Goal: Information Seeking & Learning: Check status

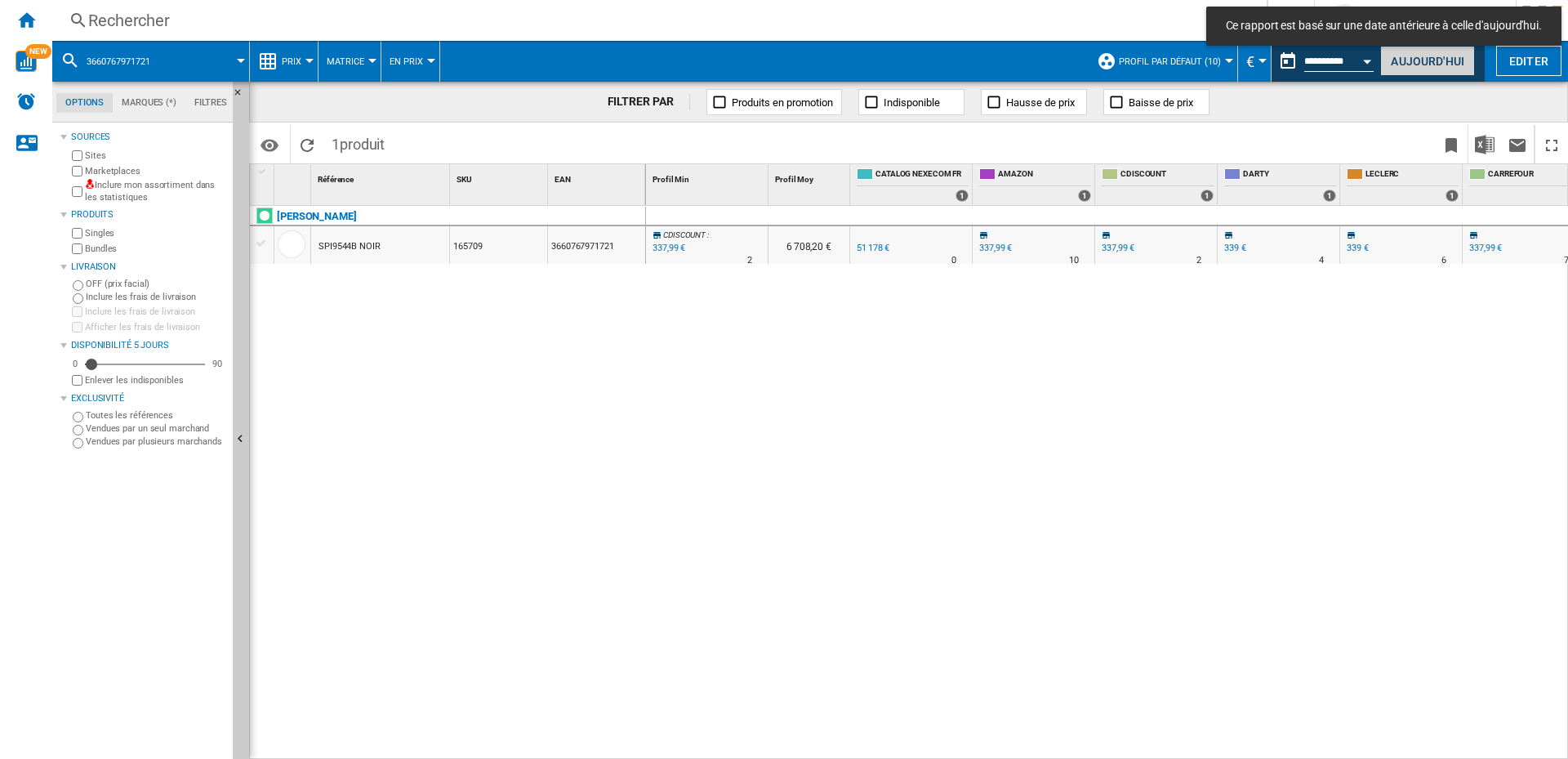
click at [1424, 65] on button "Aujourd'hui" at bounding box center [1427, 61] width 94 height 31
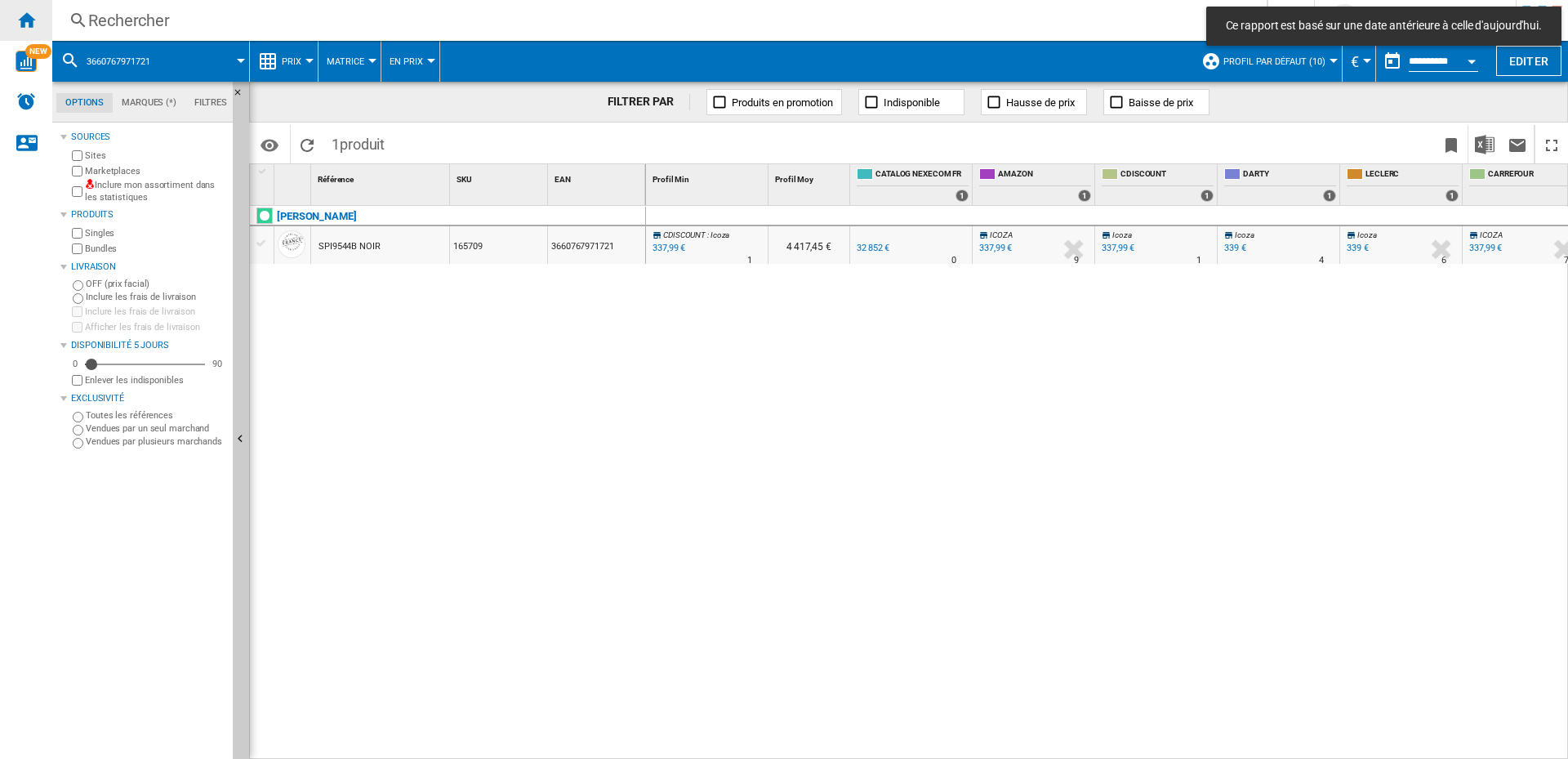
click at [24, 18] on ng-md-icon "Accueil" at bounding box center [25, 20] width 20 height 20
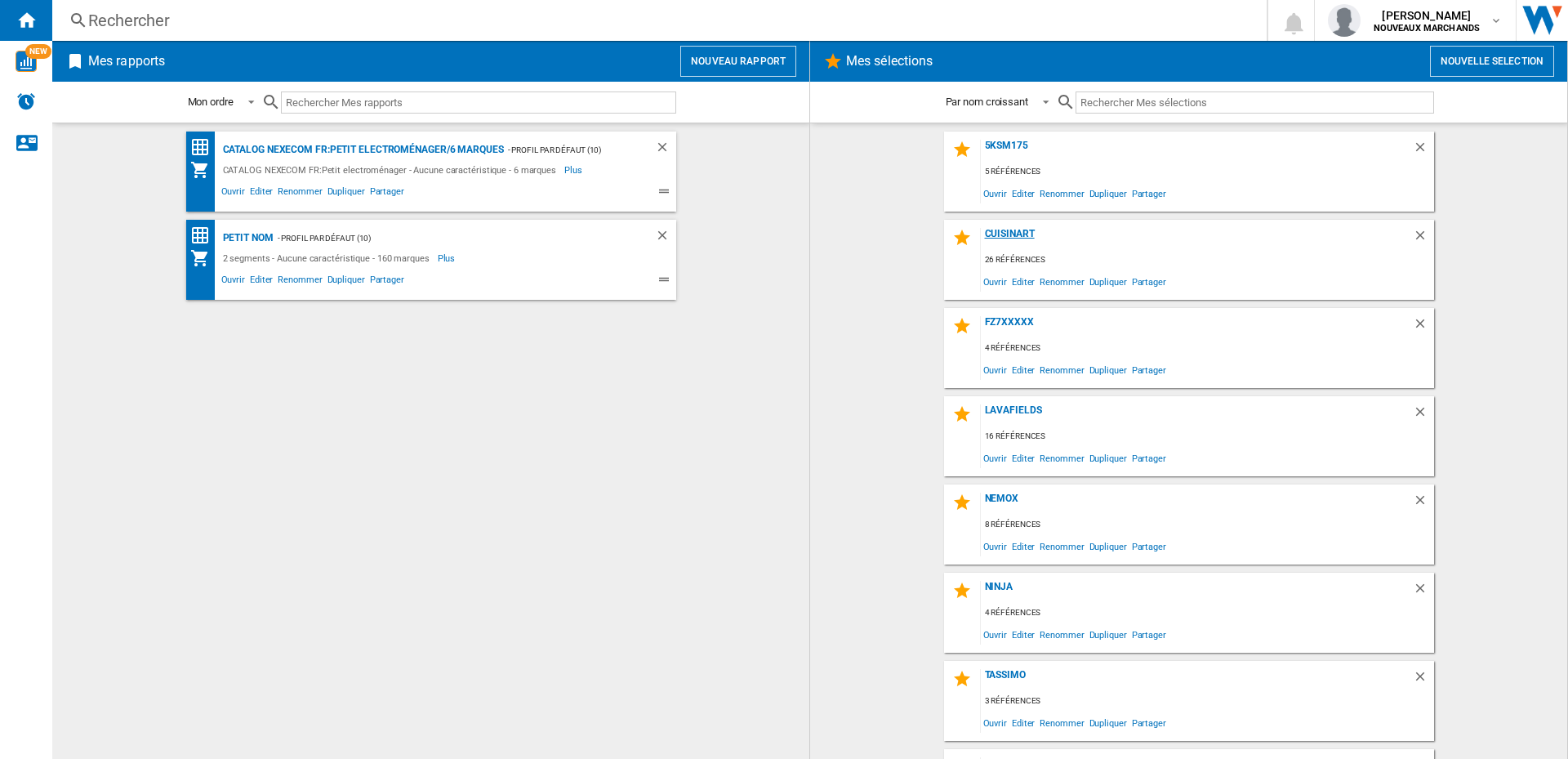
click at [1004, 229] on div "Cuisinart" at bounding box center [1197, 239] width 432 height 22
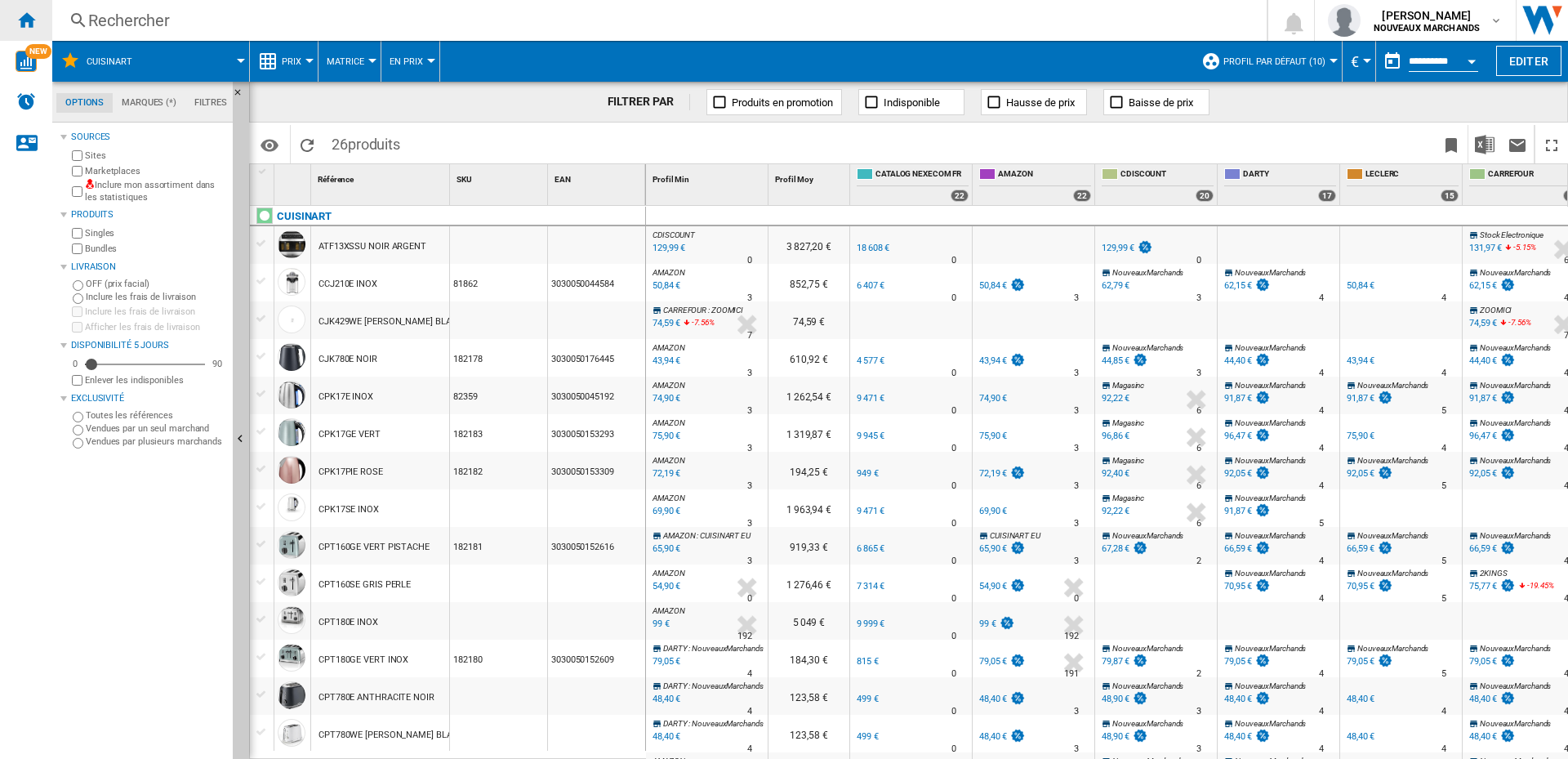
click at [28, 17] on ng-md-icon "Accueil" at bounding box center [25, 20] width 20 height 20
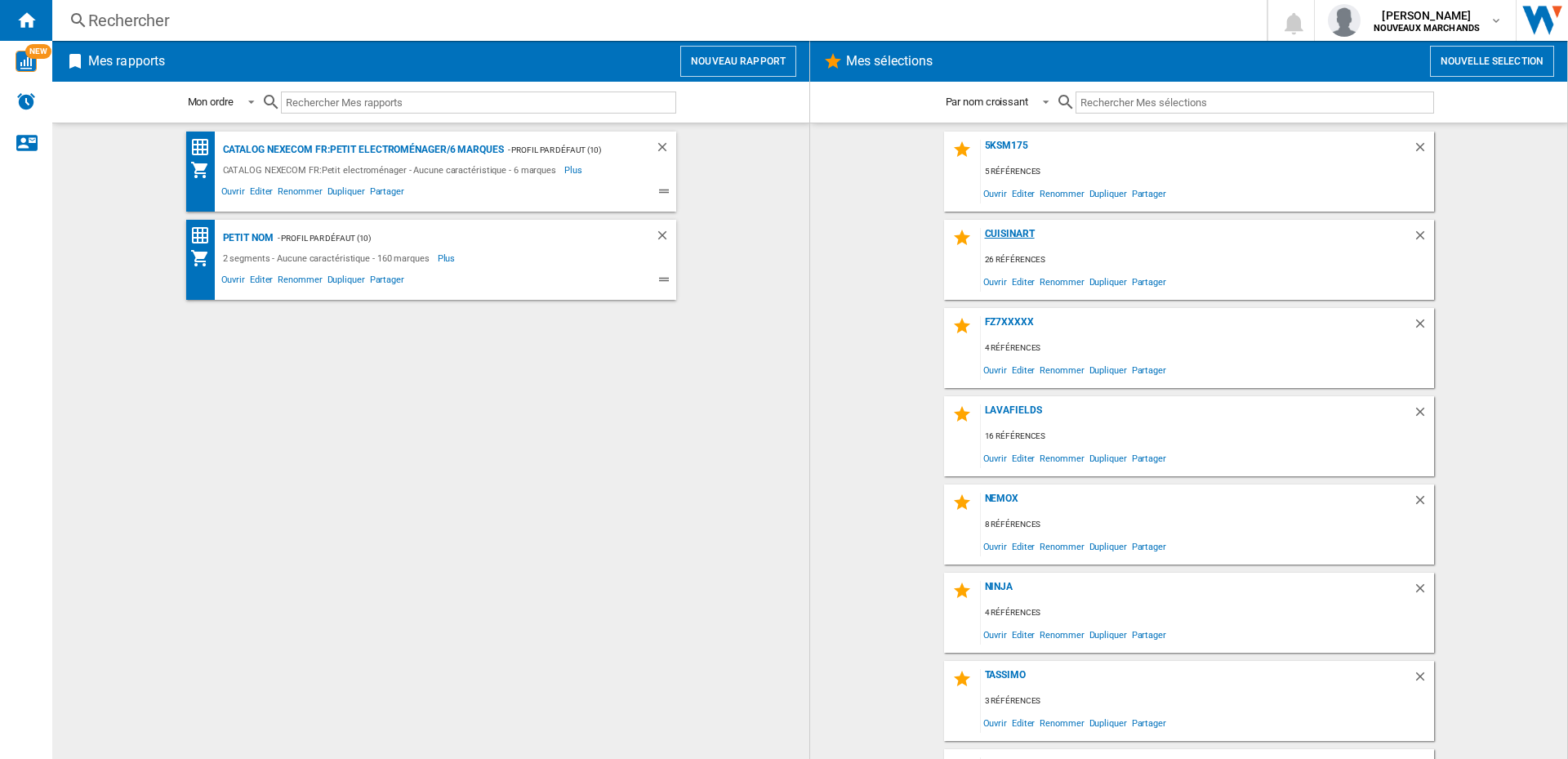
click at [998, 228] on div "Cuisinart" at bounding box center [1197, 239] width 432 height 22
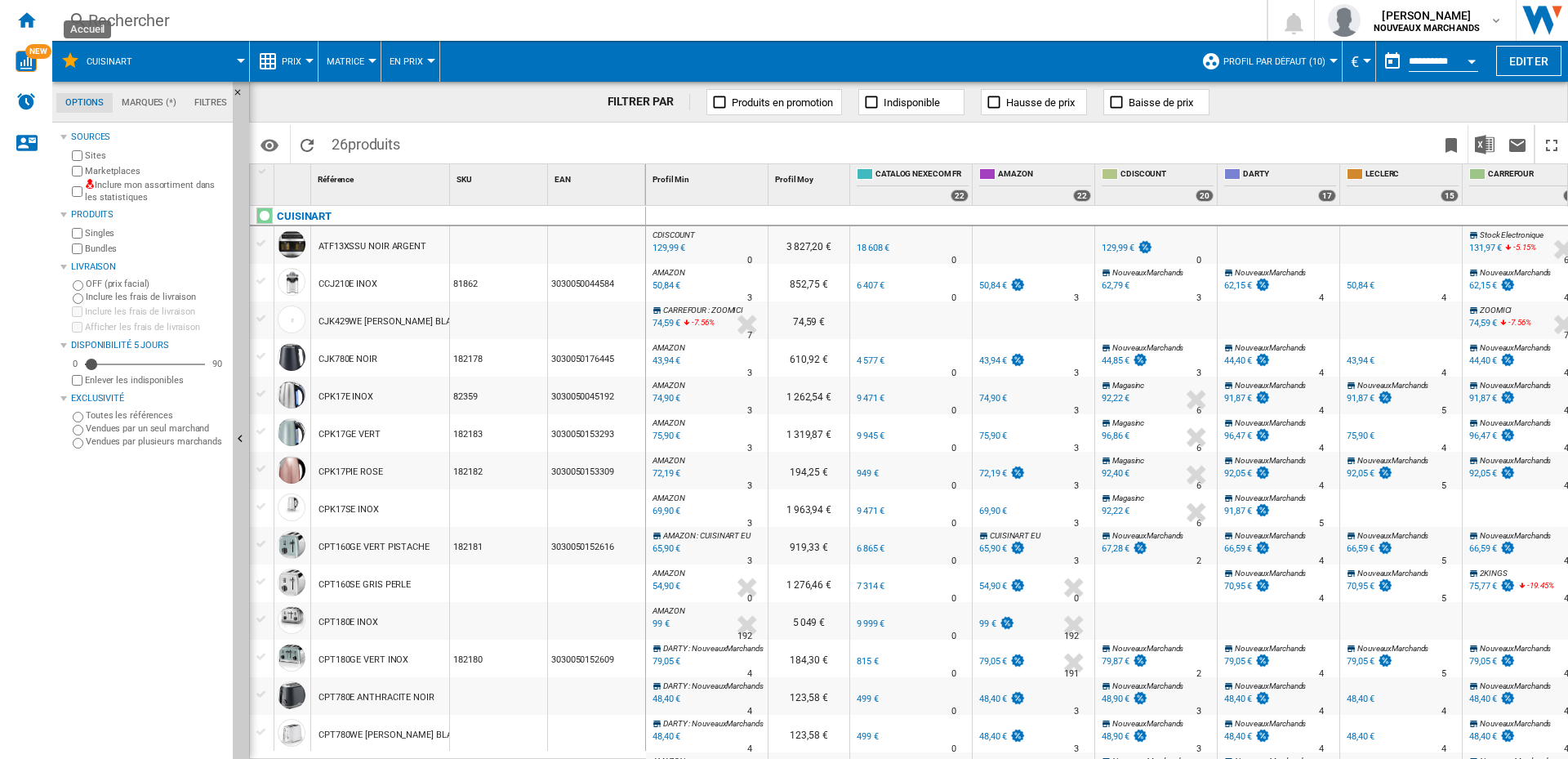
drag, startPoint x: 20, startPoint y: 12, endPoint x: 68, endPoint y: 26, distance: 50.0
click at [20, 12] on ng-md-icon "Accueil" at bounding box center [25, 20] width 20 height 20
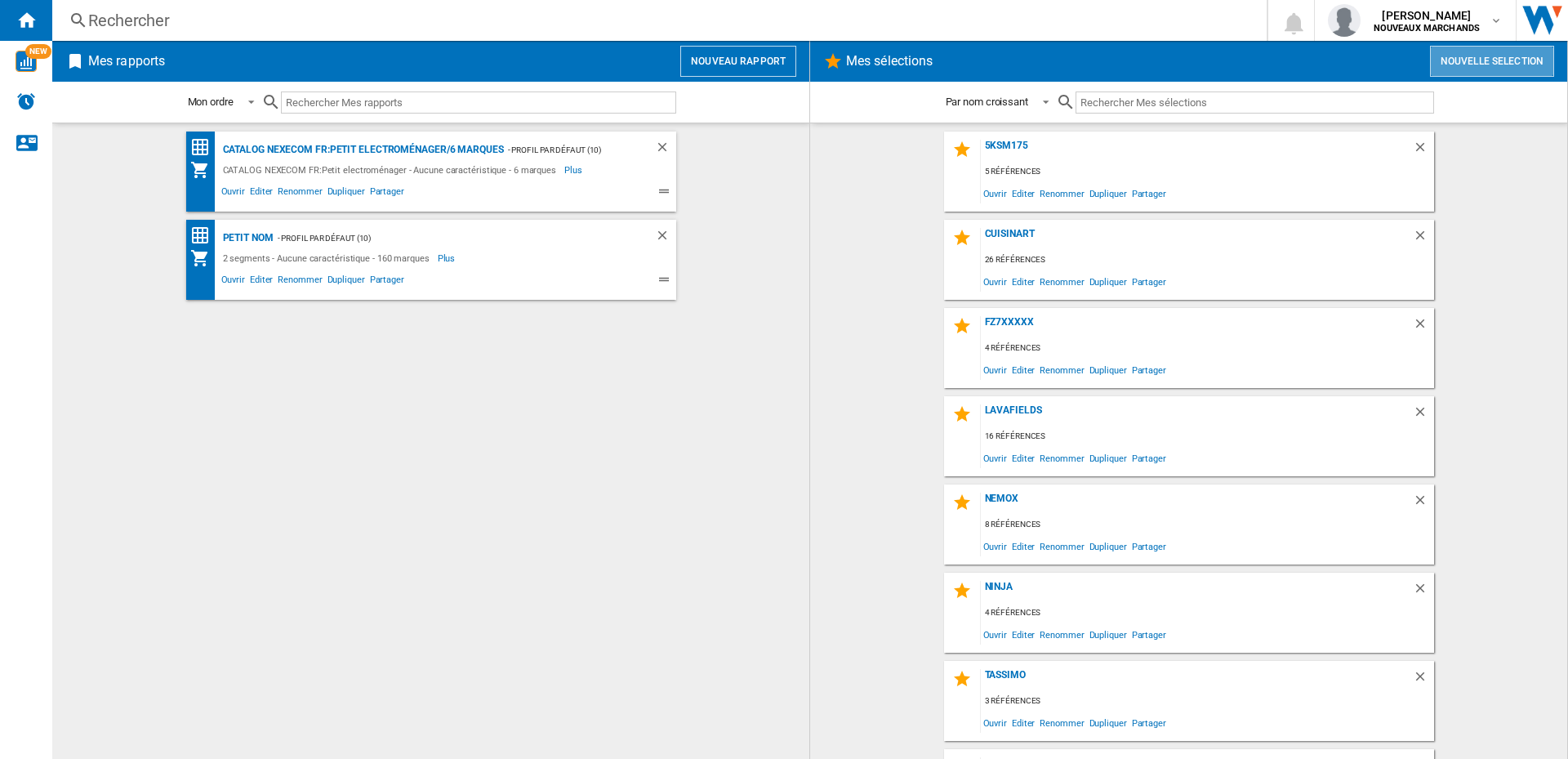
click at [1486, 66] on button "Nouvelle selection" at bounding box center [1492, 61] width 124 height 31
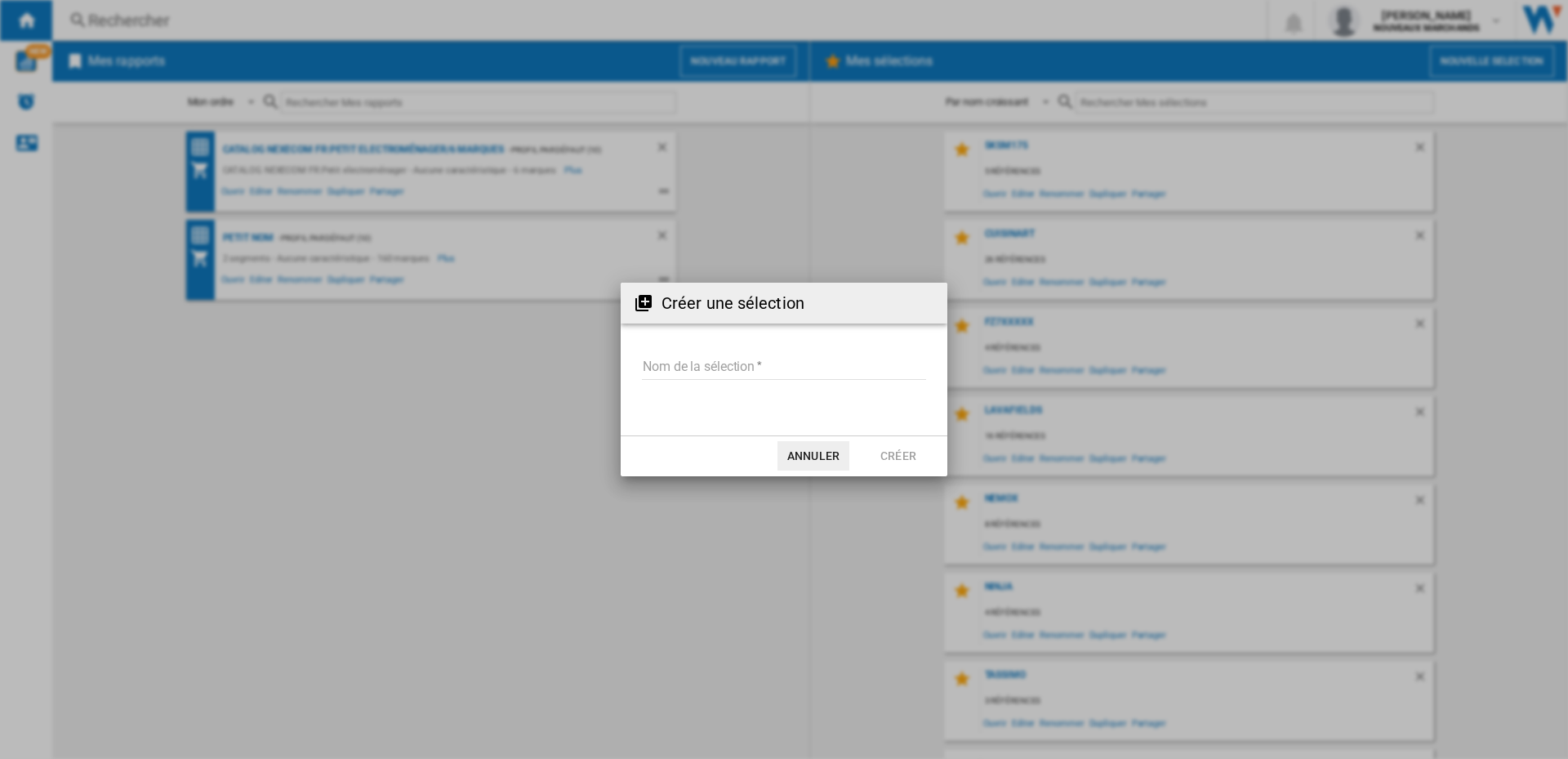
click at [709, 365] on input "Nom de la sélection" at bounding box center [784, 367] width 284 height 25
type input "******"
click at [901, 453] on button "Créer" at bounding box center [898, 456] width 72 height 30
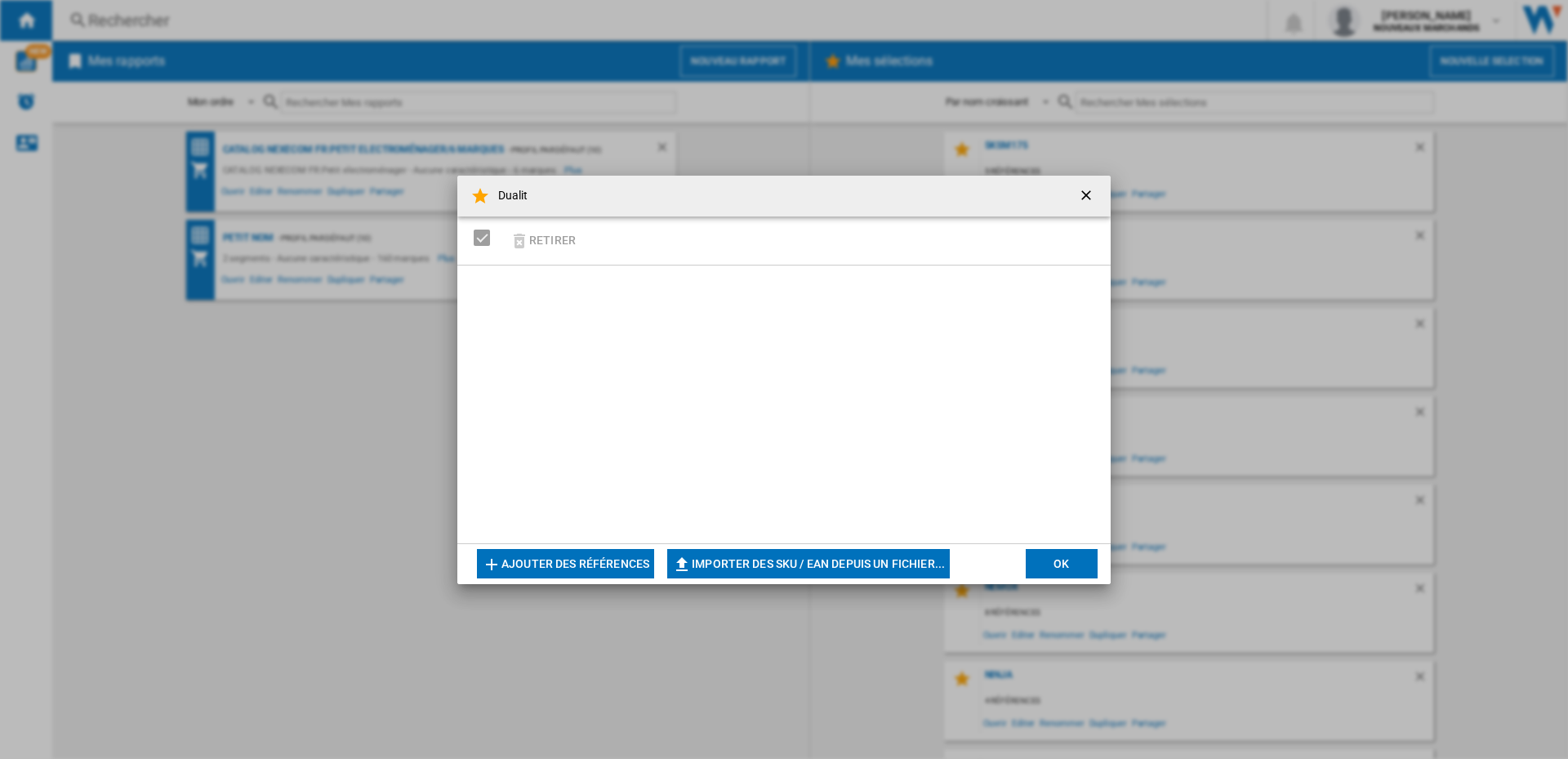
click at [743, 558] on button "Importer des SKU / EAN depuis un fichier..." at bounding box center [808, 564] width 282 height 30
type input "**********"
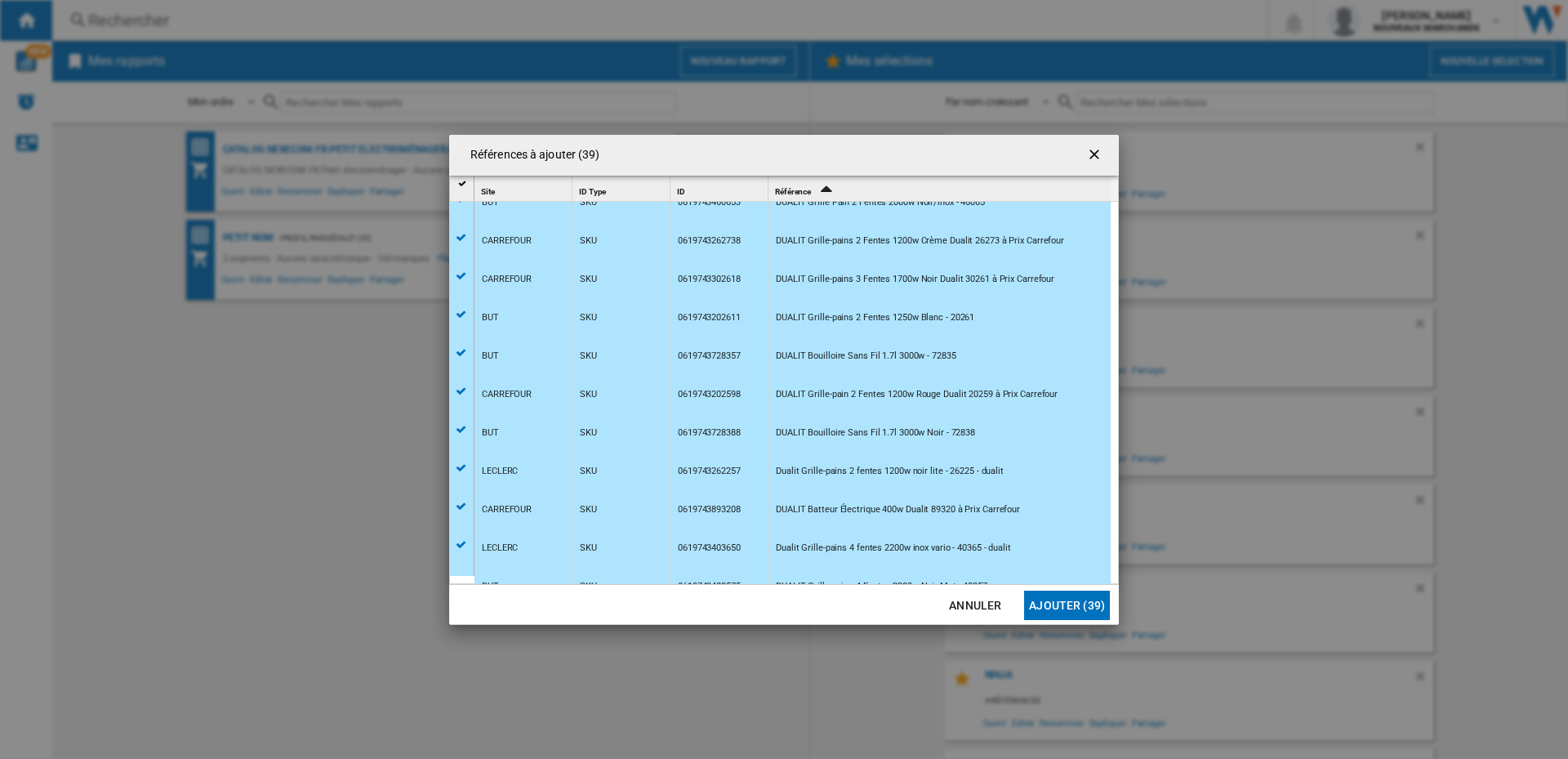
scroll to position [1114, 0]
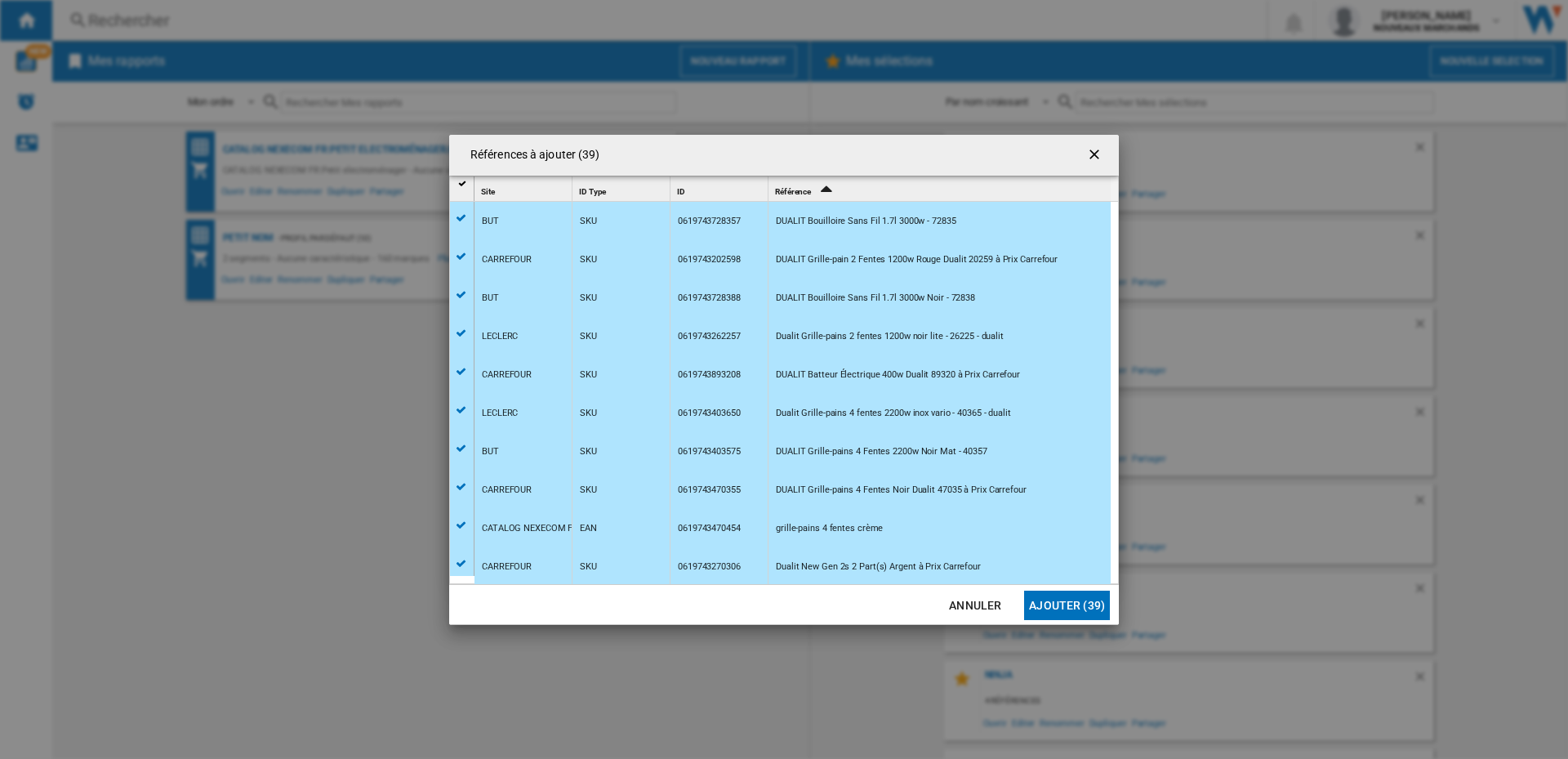
click at [1053, 599] on button "Ajouter (39)" at bounding box center [1067, 605] width 86 height 30
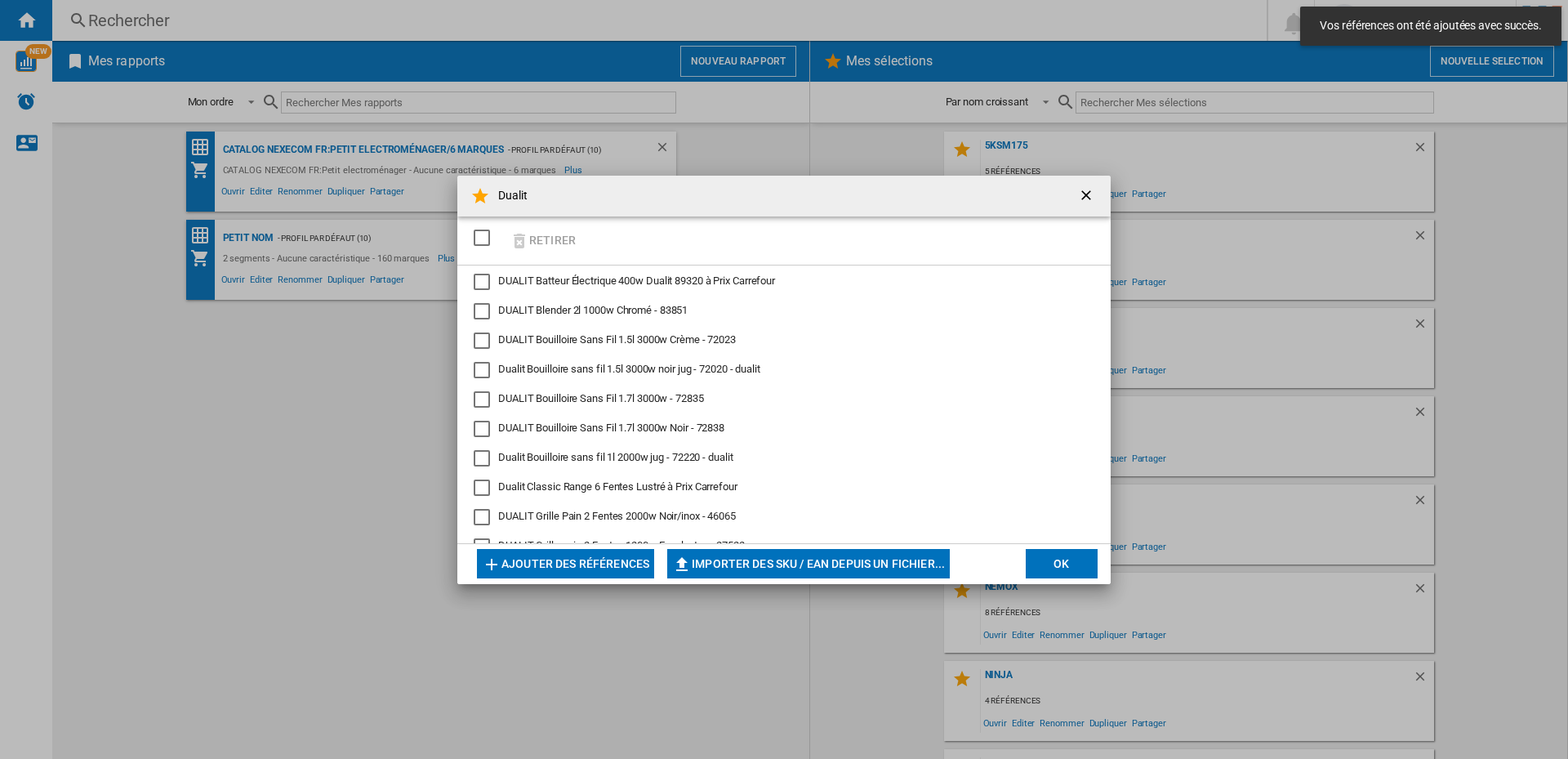
click at [478, 233] on div "SELECTIONS.EDITION_POPUP.SELECT_DESELECT" at bounding box center [481, 237] width 16 height 16
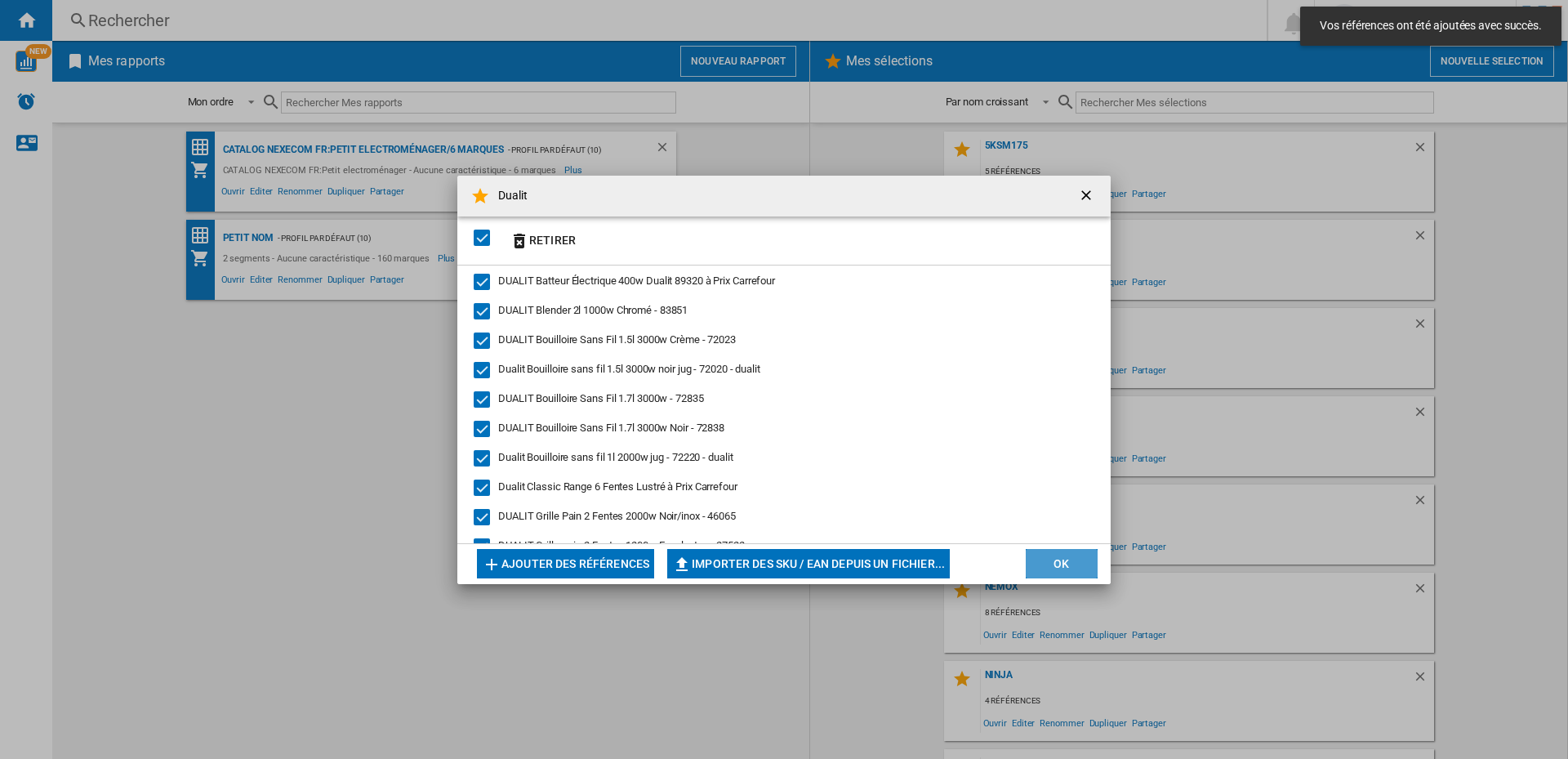
click at [1050, 556] on button "OK" at bounding box center [1061, 564] width 72 height 30
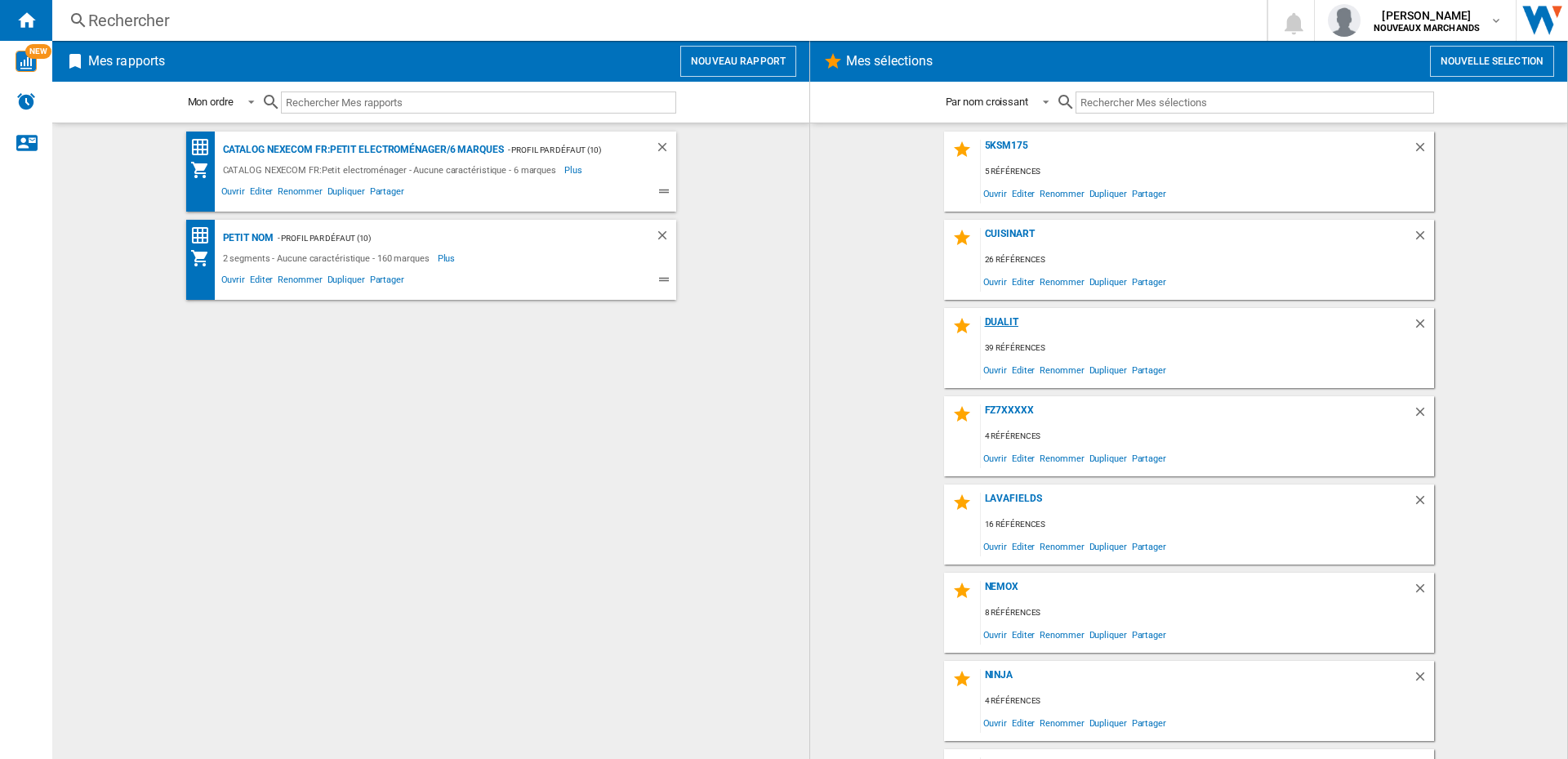
click at [1000, 324] on div "Dualit" at bounding box center [1197, 327] width 432 height 22
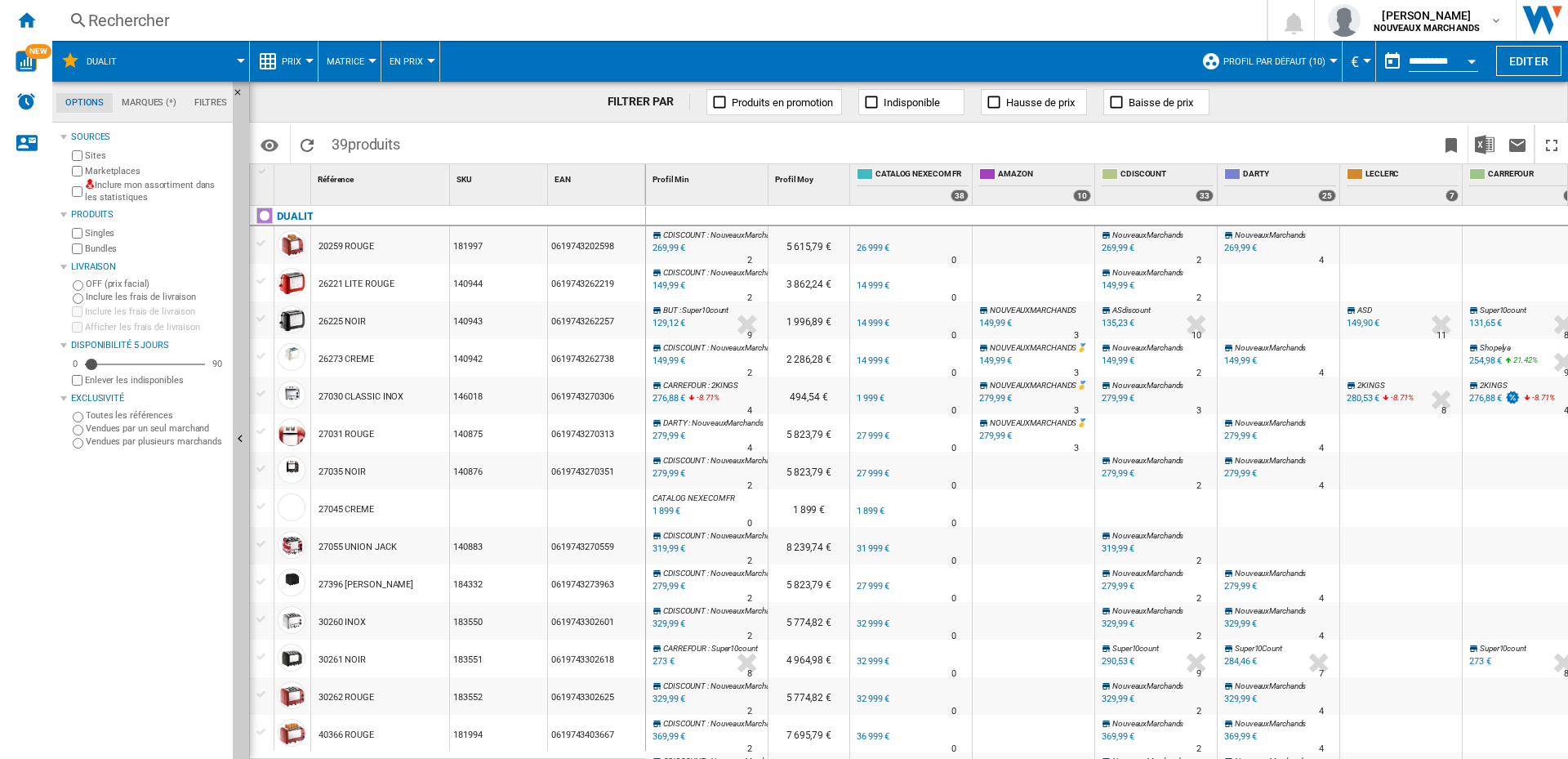
scroll to position [82, 0]
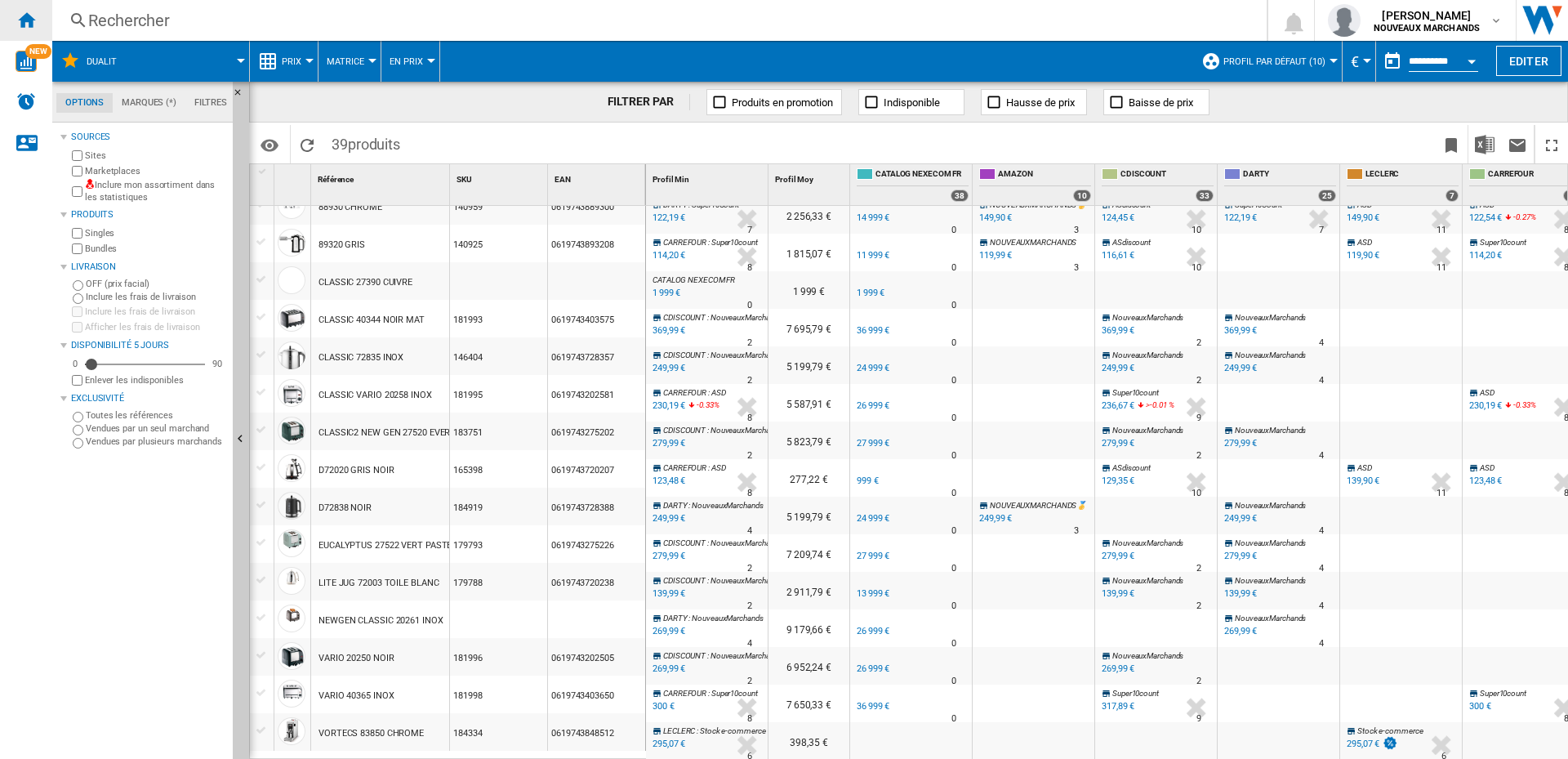
click at [22, 14] on ng-md-icon "Accueil" at bounding box center [25, 20] width 20 height 20
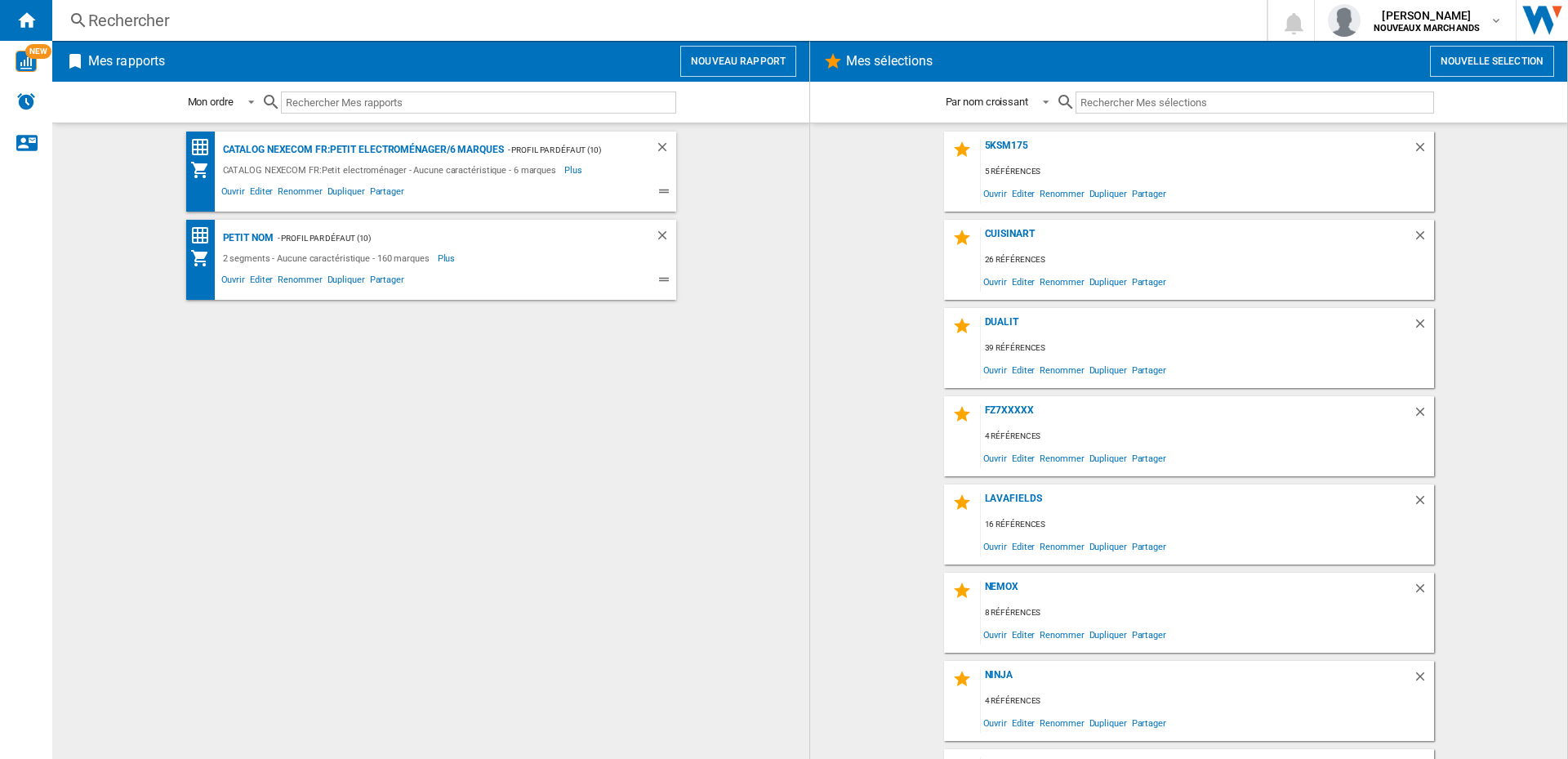
click at [552, 506] on div "CATALOG NEXECOM FR:Petit electroménager/6 marques - Profil par défaut (10) CATA…" at bounding box center [431, 441] width 724 height 619
click at [994, 320] on div "Dualit" at bounding box center [1197, 327] width 432 height 22
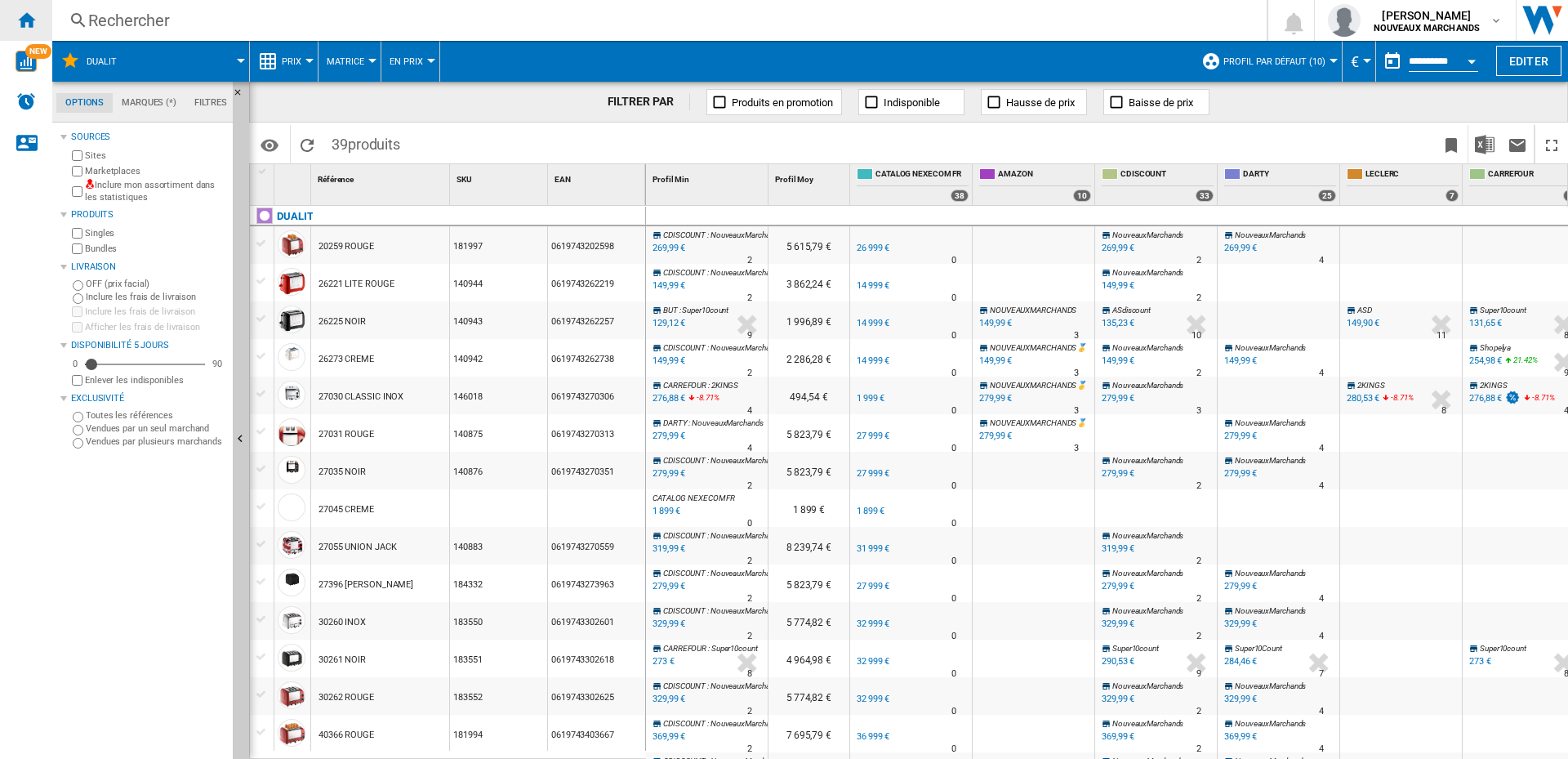
click at [27, 19] on ng-md-icon "Accueil" at bounding box center [25, 20] width 20 height 20
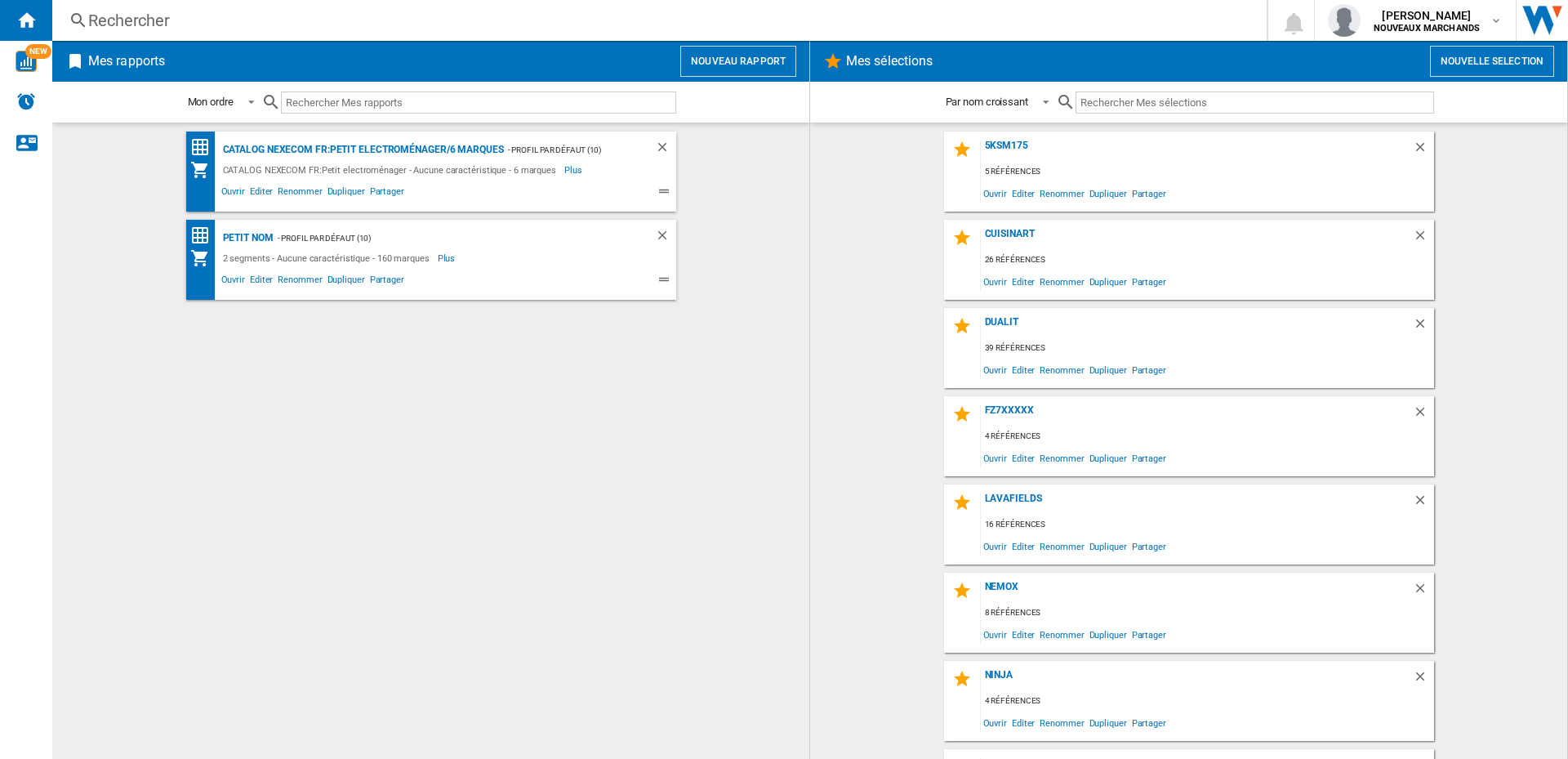
click at [156, 20] on div "Rechercher" at bounding box center [656, 20] width 1135 height 23
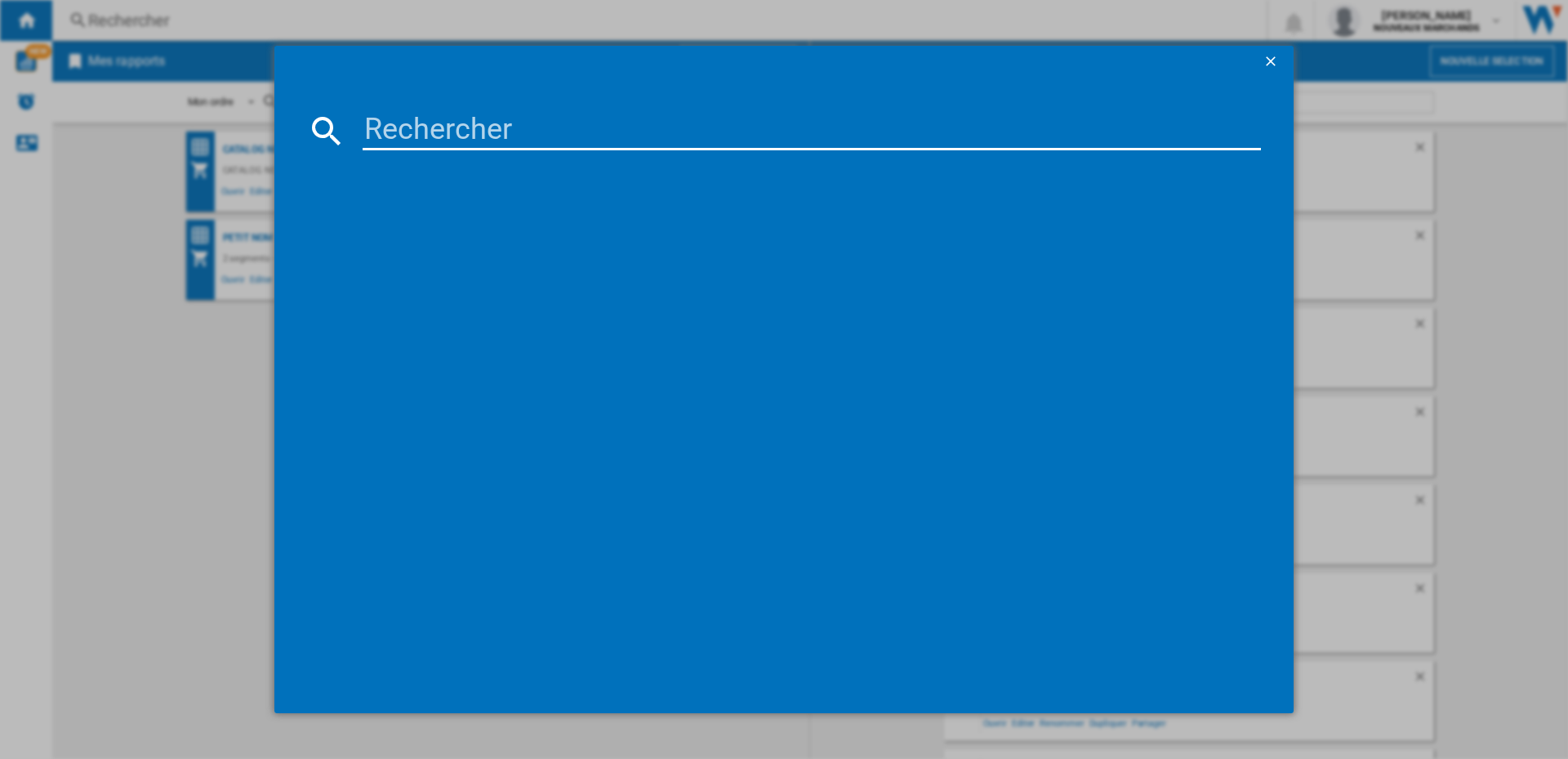
click at [393, 121] on input at bounding box center [812, 131] width 898 height 39
paste input "8059019023700"
type input "8059019023700"
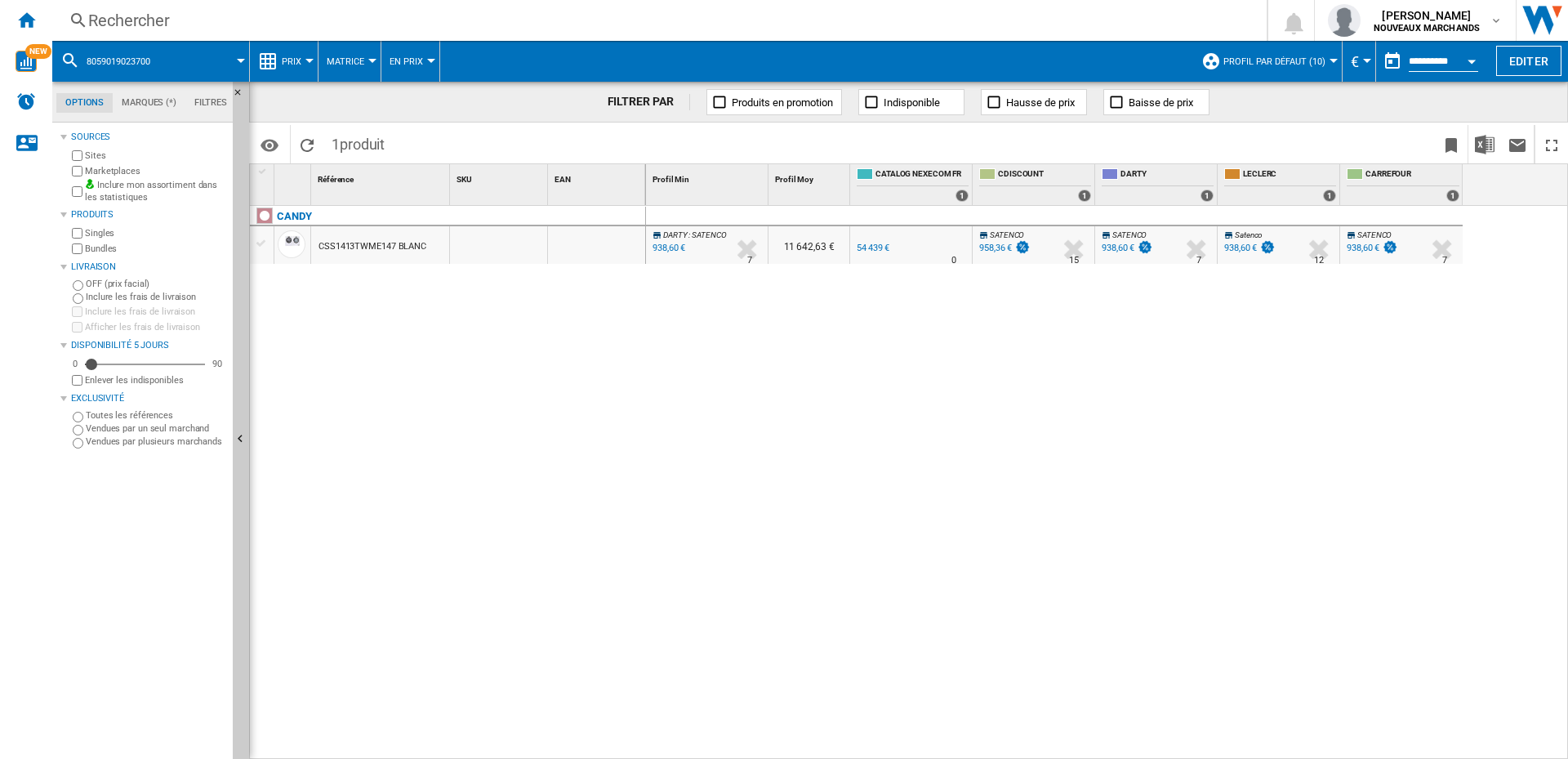
click at [1119, 246] on div "938,60 €" at bounding box center [1118, 247] width 32 height 10
click at [991, 246] on div "958,36 €" at bounding box center [995, 247] width 32 height 10
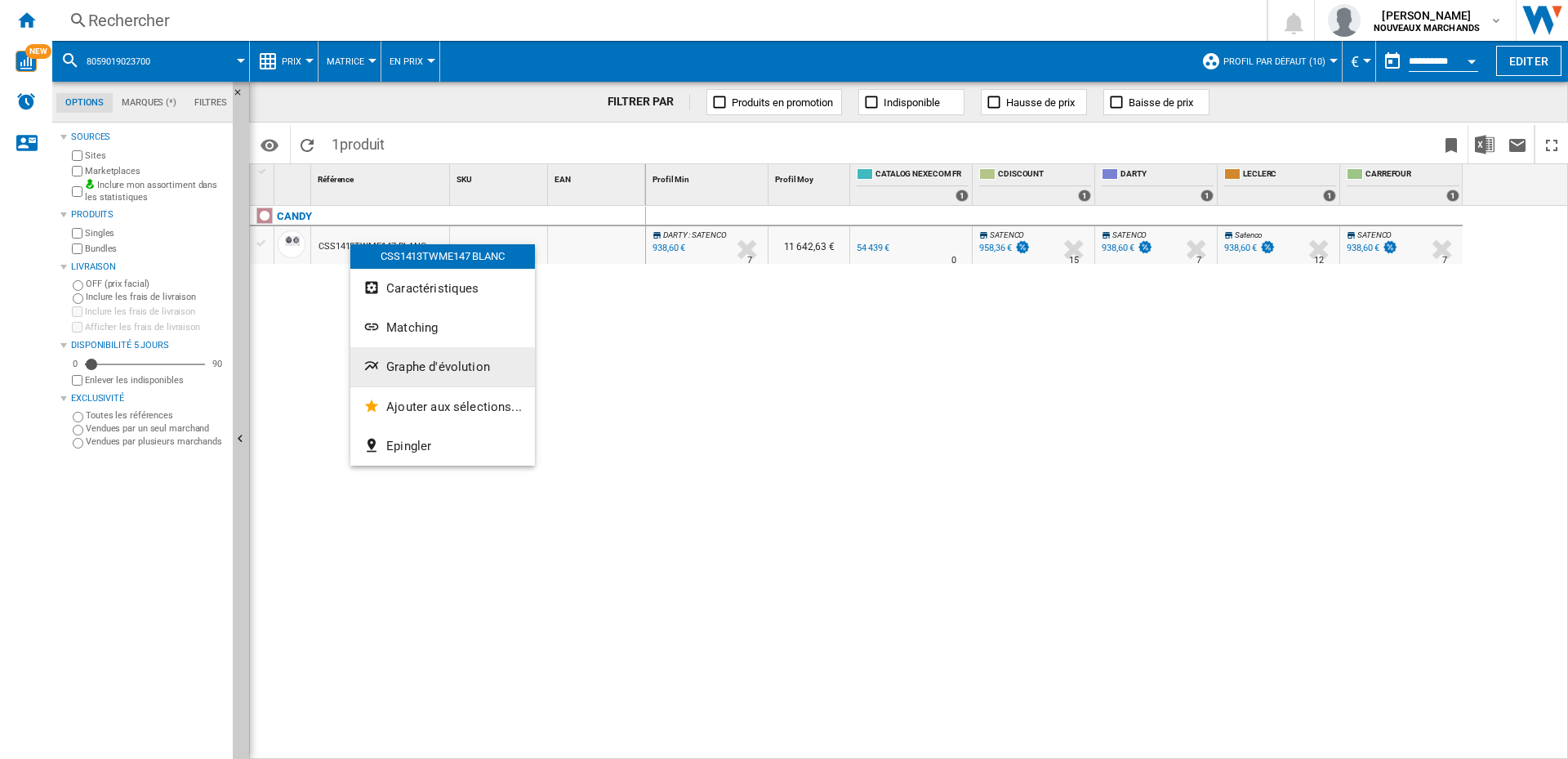
click at [439, 364] on span "Graphe d'évolution" at bounding box center [438, 366] width 104 height 14
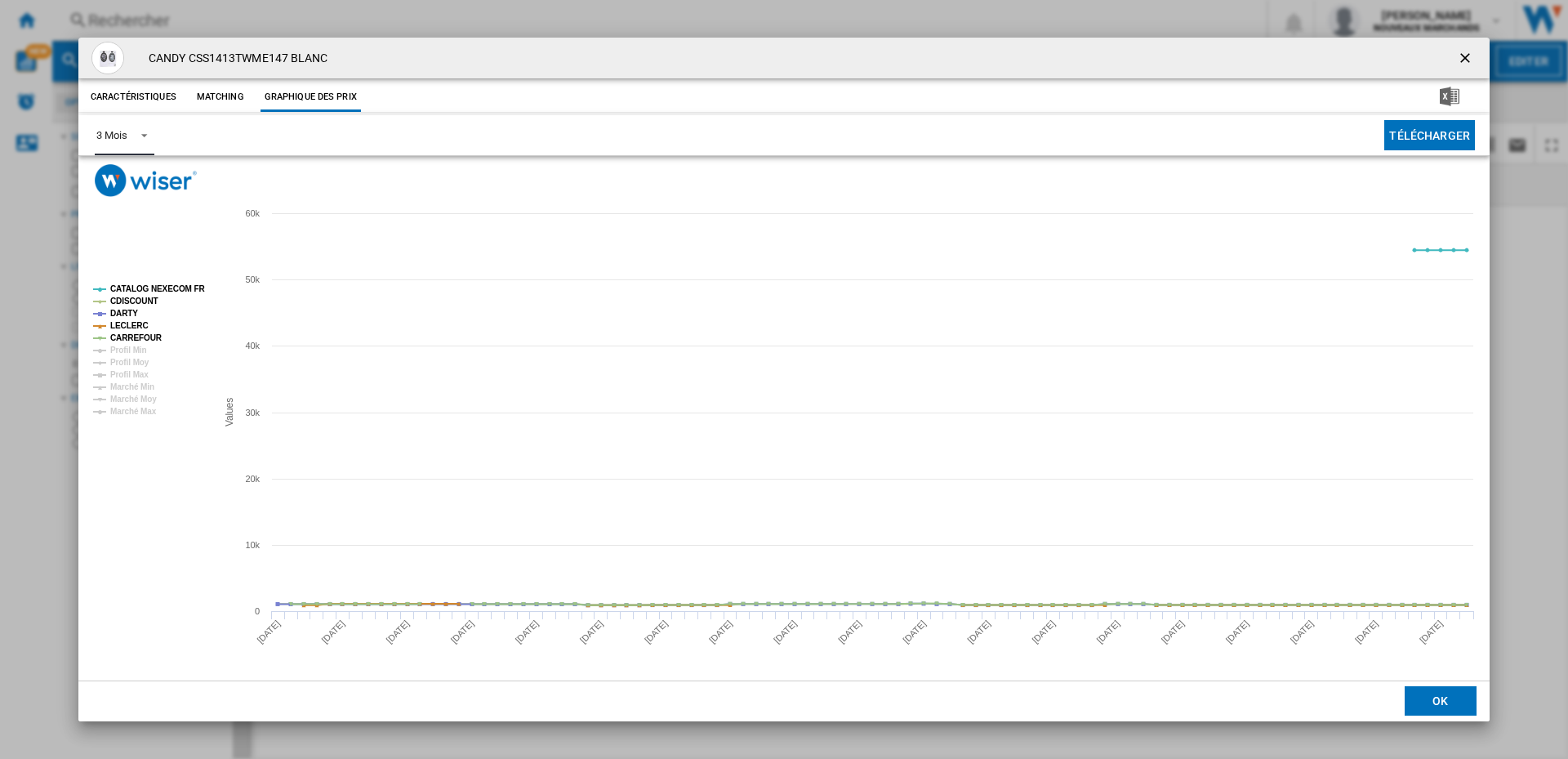
click at [129, 133] on md-select-value "3 Mois" at bounding box center [124, 134] width 59 height 40
click at [146, 173] on md-option "6 Mois" at bounding box center [139, 175] width 111 height 39
click at [1465, 53] on ng-md-icon "getI18NText('BUTTONS.CLOSE_DIALOG')" at bounding box center [1466, 59] width 20 height 20
